Goal: Task Accomplishment & Management: Use online tool/utility

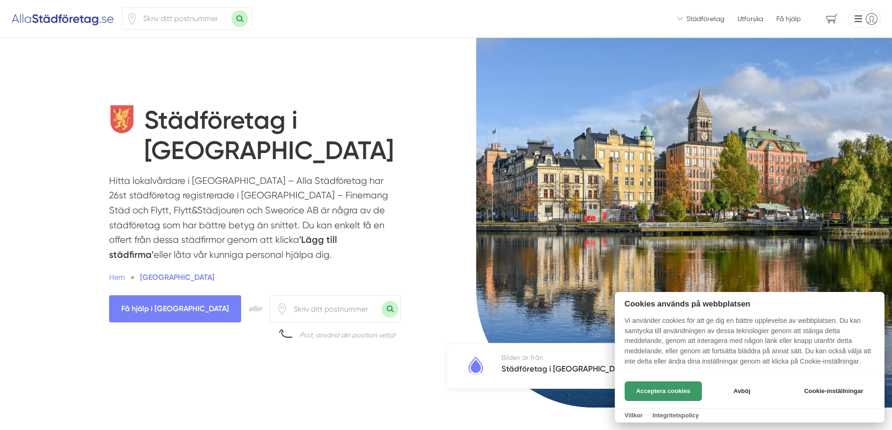
click at [678, 391] on button "Acceptera cookies" at bounding box center [663, 392] width 77 height 20
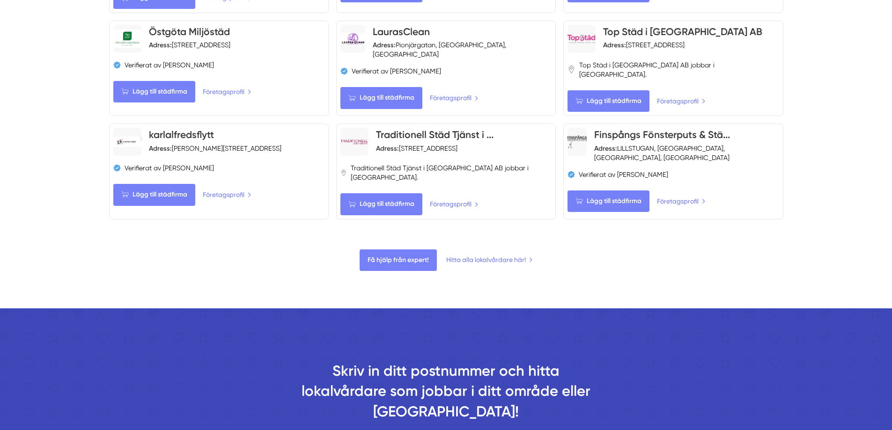
scroll to position [1073, 0]
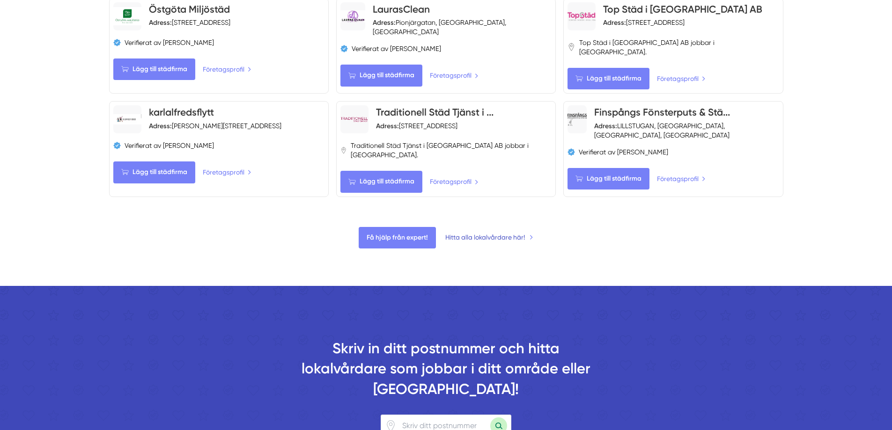
click at [498, 232] on link "Hitta alla lokalvårdare här!" at bounding box center [489, 237] width 88 height 10
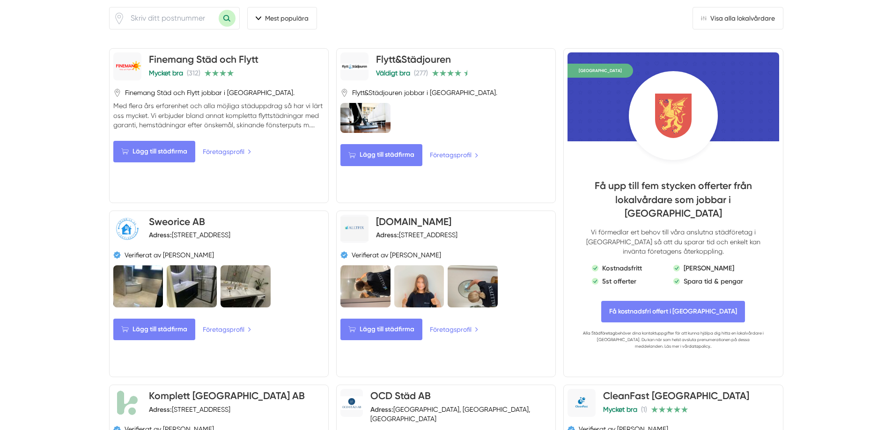
scroll to position [0, 0]
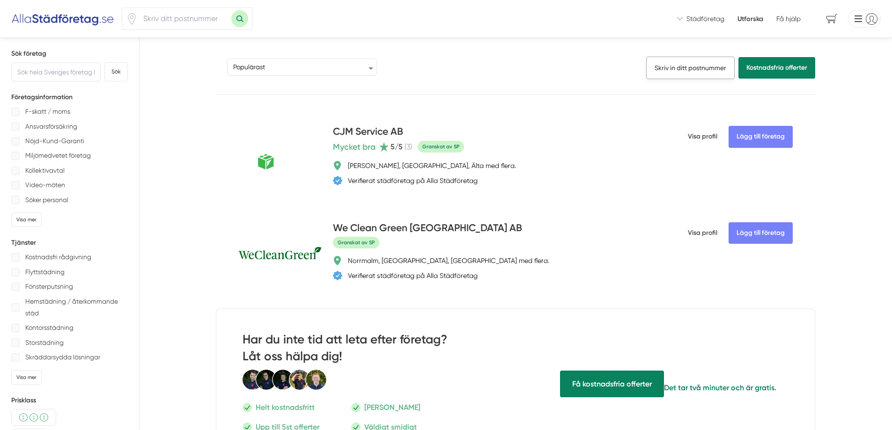
click at [662, 65] on link "Skriv in ditt postnummer" at bounding box center [690, 68] width 89 height 22
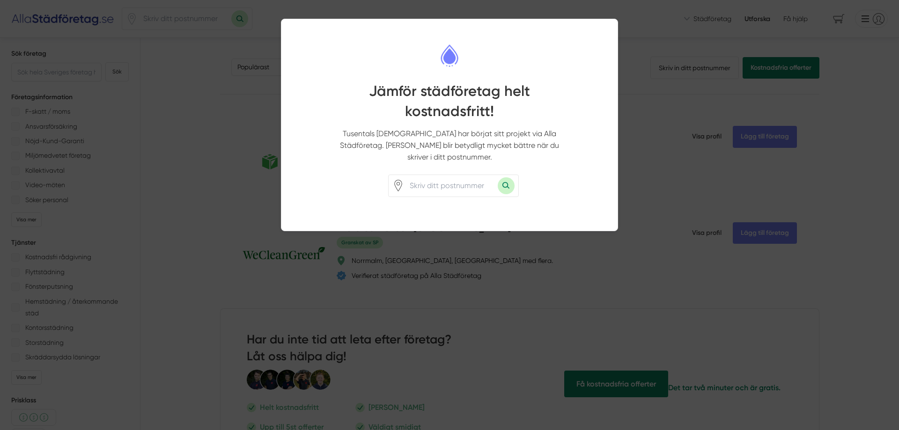
click at [439, 175] on input "number" at bounding box center [451, 186] width 94 height 22
type input "59535"
click at [503, 178] on button "Sök med postnummer" at bounding box center [506, 186] width 17 height 17
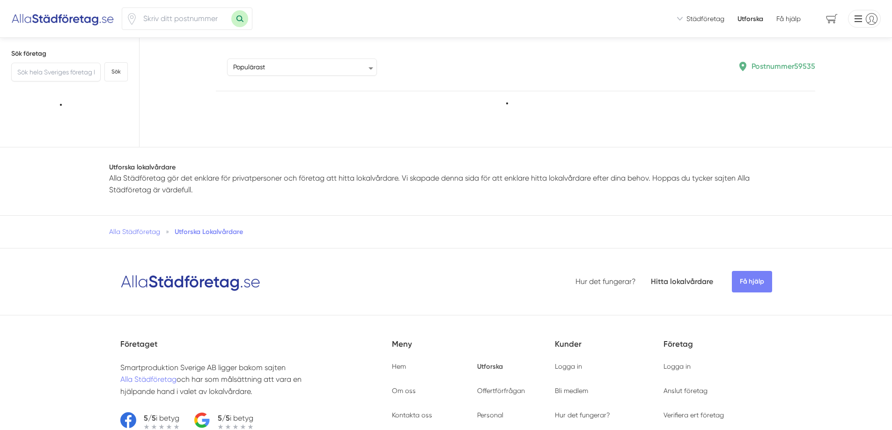
type input "59535"
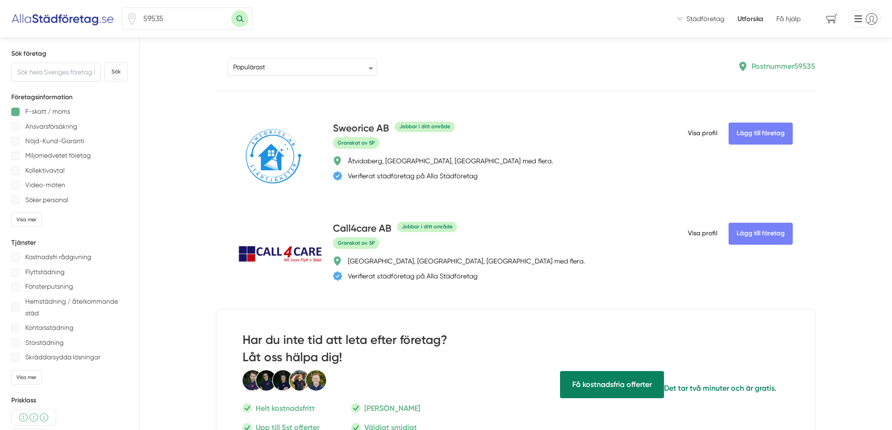
click at [17, 112] on div at bounding box center [15, 112] width 8 height 8
